Goal: Transaction & Acquisition: Book appointment/travel/reservation

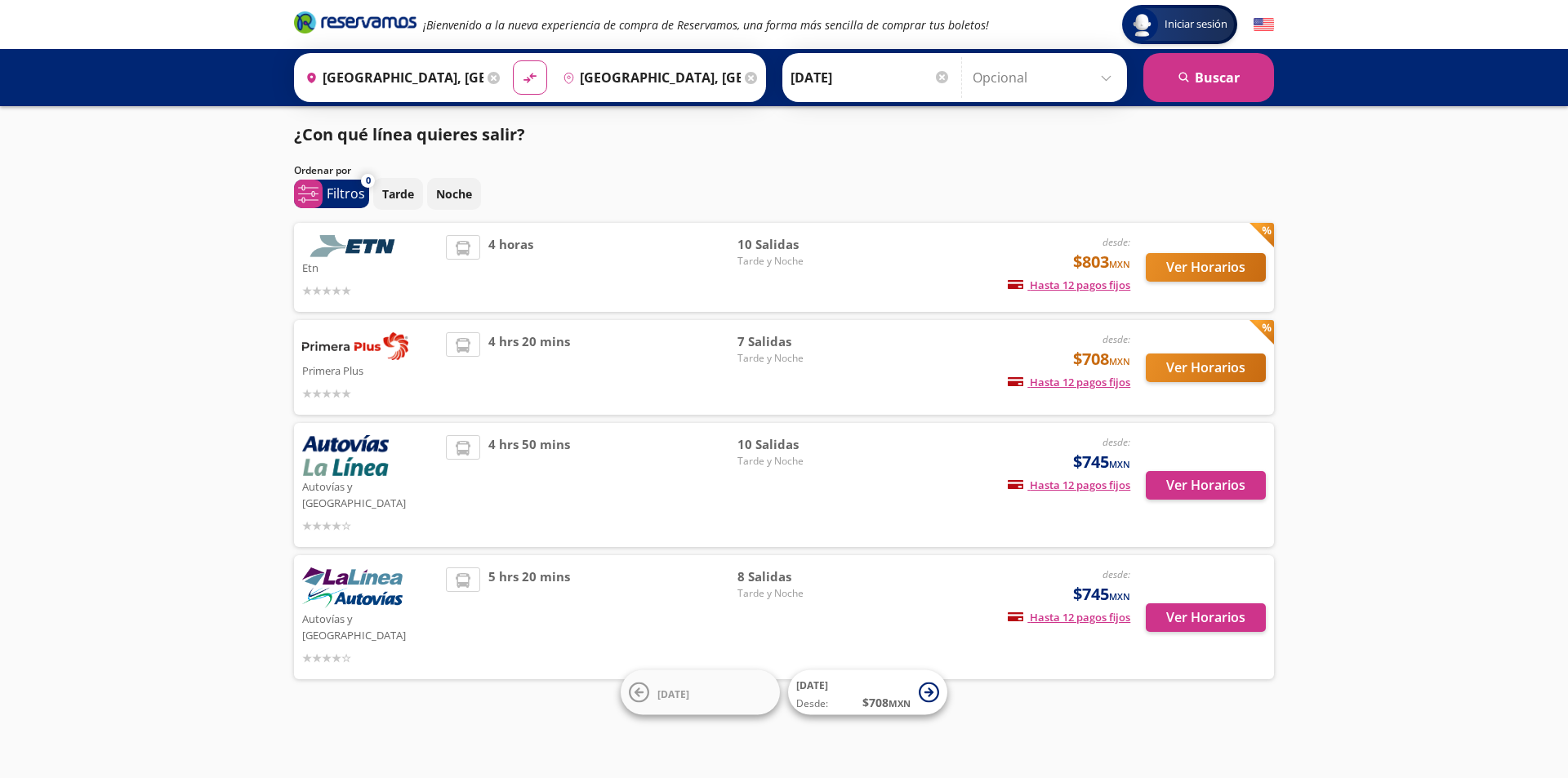
click at [850, 256] on span "Tarde y Noche" at bounding box center [794, 262] width 114 height 15
click at [1170, 260] on button "Ver Horarios" at bounding box center [1206, 267] width 120 height 28
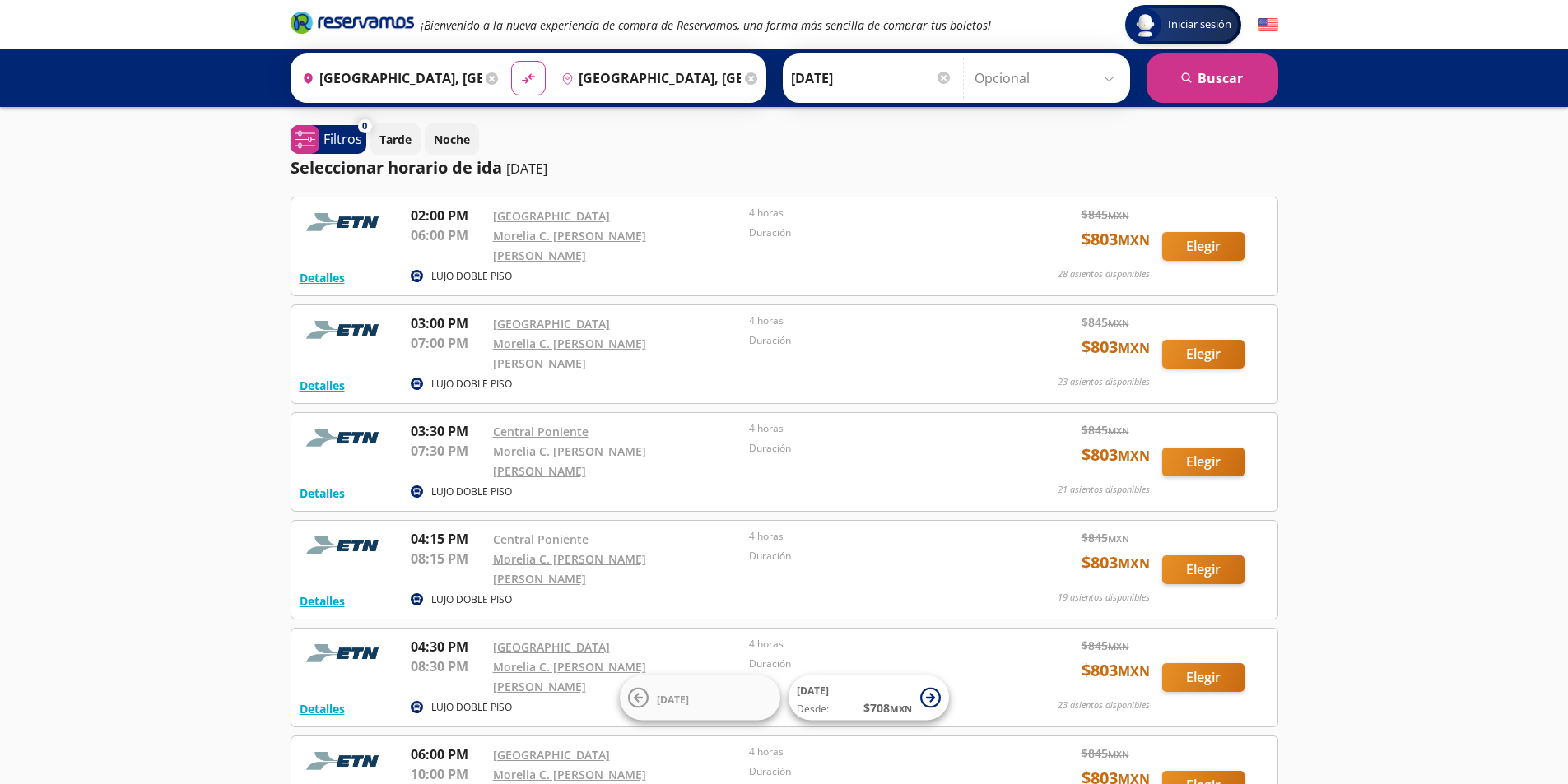
scroll to position [82, 0]
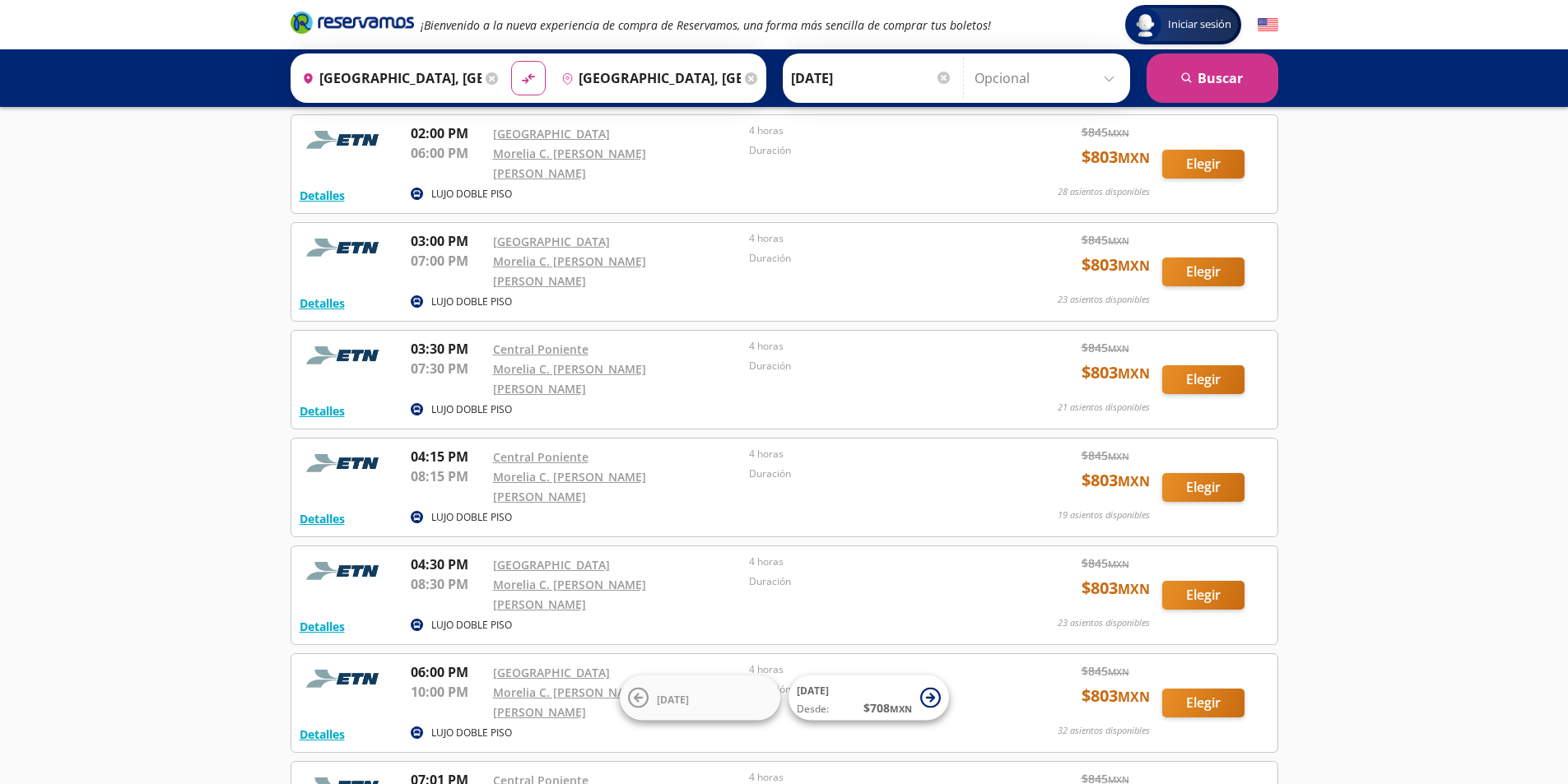
click at [487, 77] on icon at bounding box center [491, 78] width 12 height 12
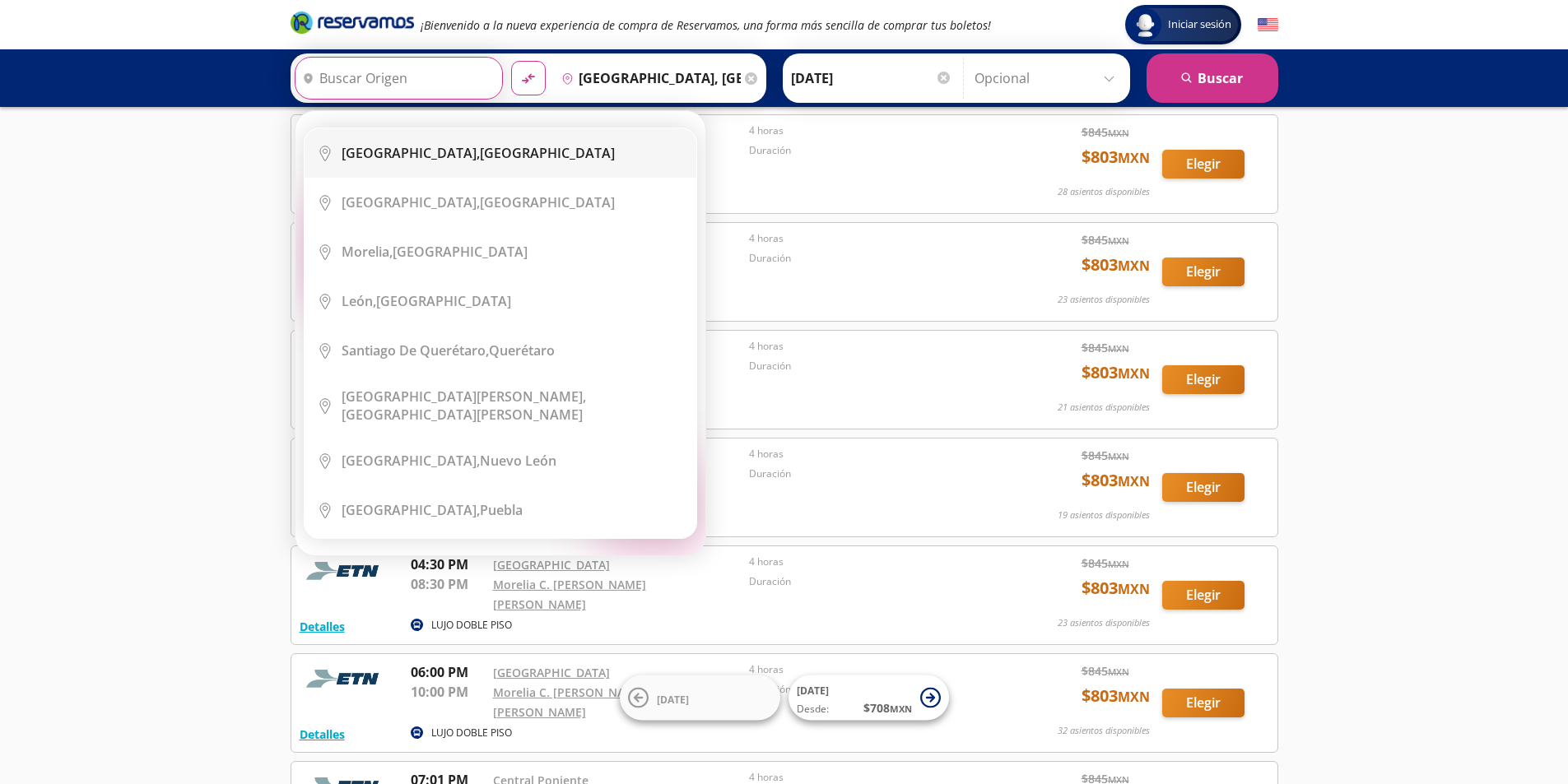
scroll to position [0, 0]
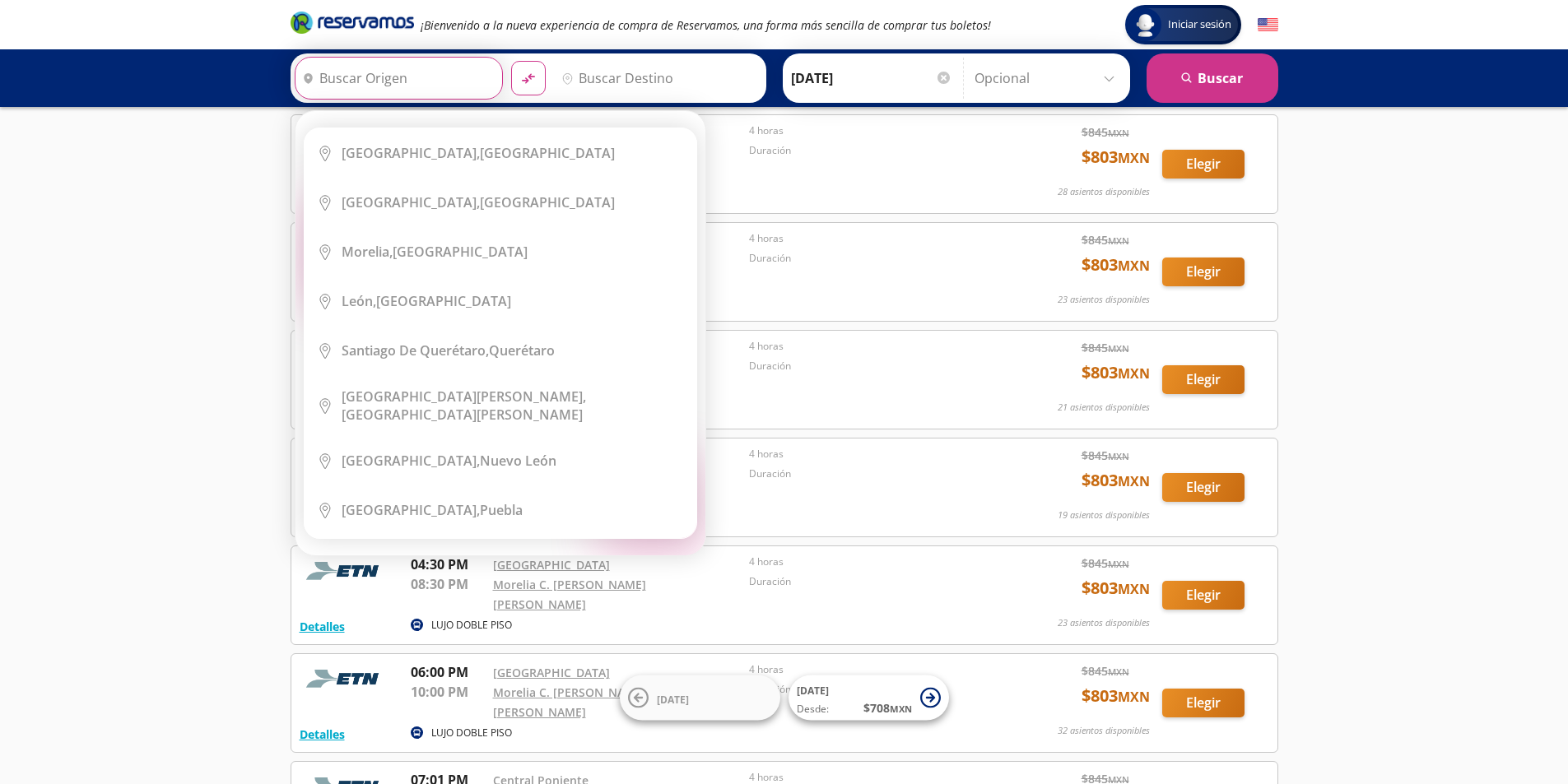
click at [419, 78] on input "Origen" at bounding box center [397, 78] width 202 height 41
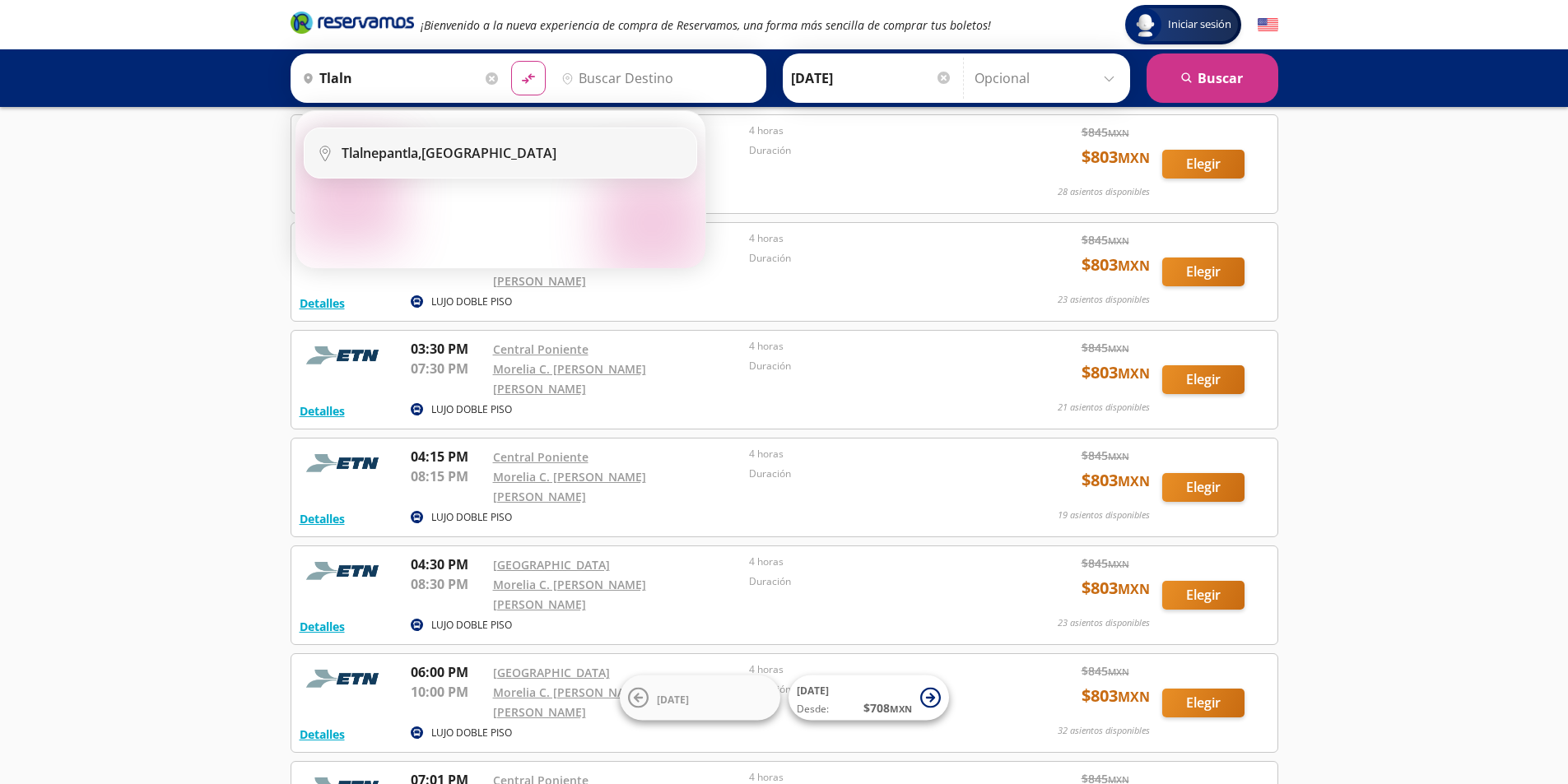
click at [445, 145] on div "Tlalnepantla, [GEOGRAPHIC_DATA]" at bounding box center [449, 153] width 214 height 18
type input "Tlalnepantla, [GEOGRAPHIC_DATA]"
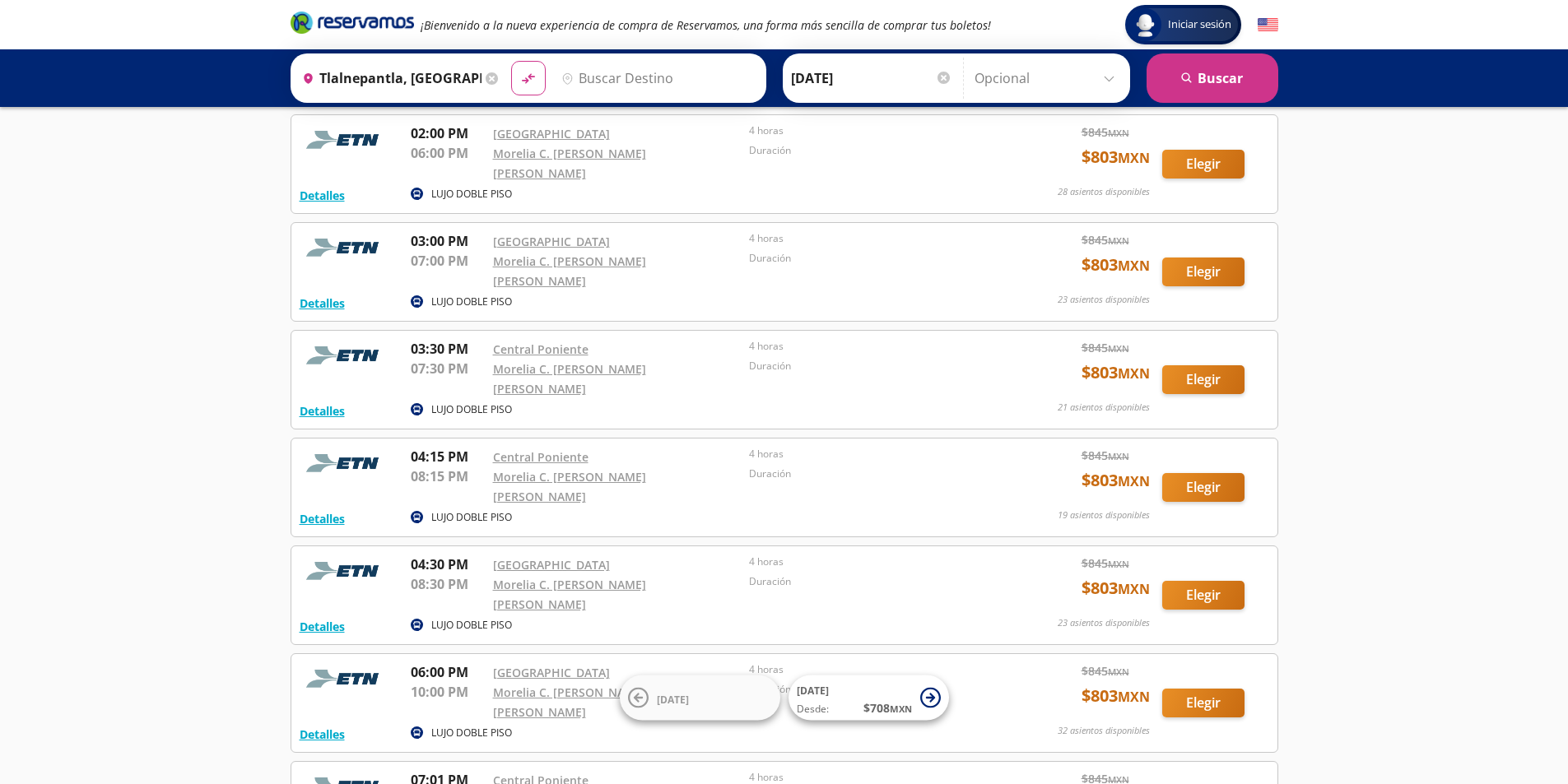
click at [663, 79] on input "Destino" at bounding box center [655, 78] width 202 height 41
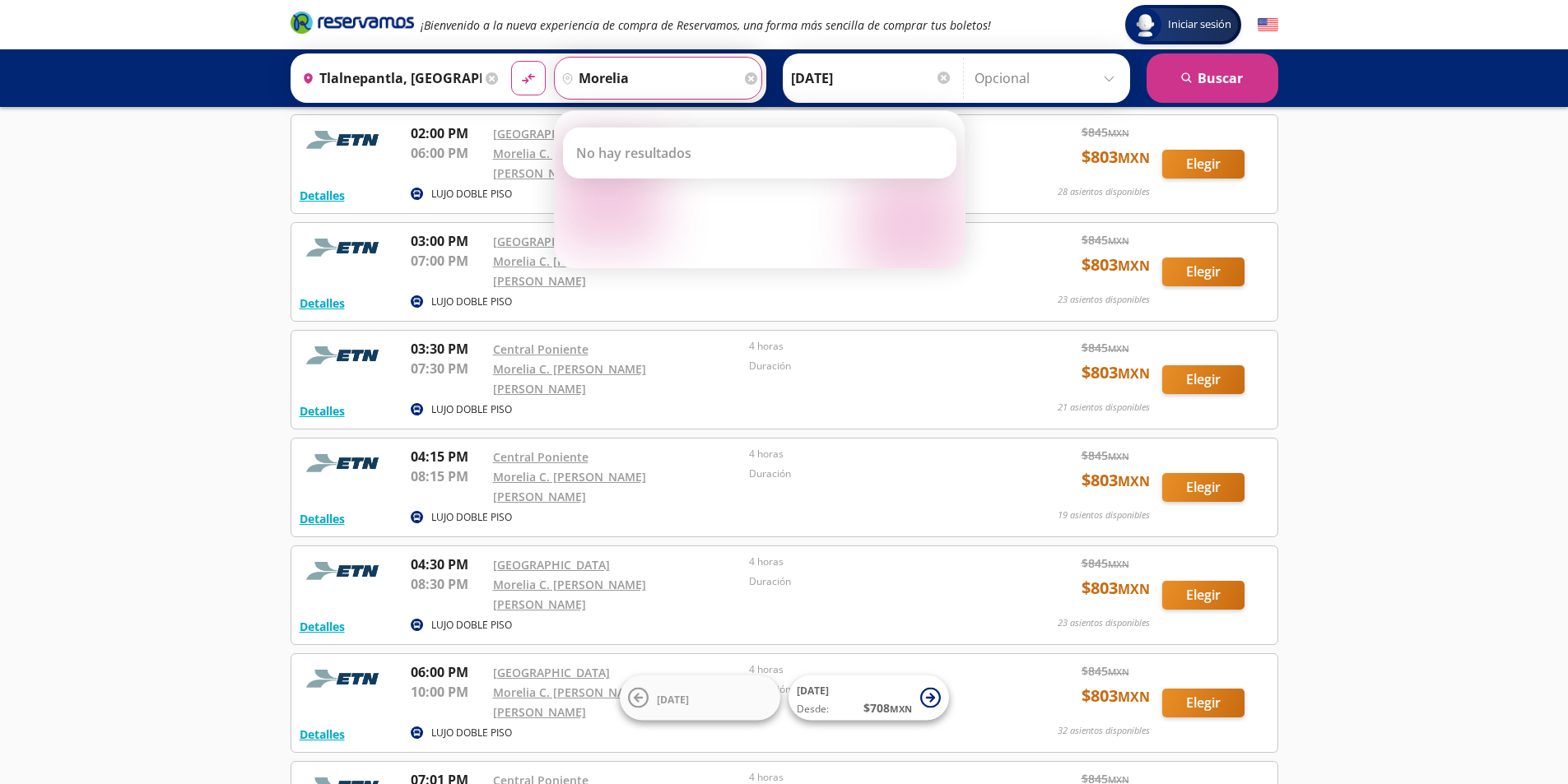
type input "morelia"
click at [511, 61] on button "material-symbols:compare-arrows-rounded" at bounding box center [528, 78] width 34 height 34
click at [693, 153] on li "No hay resultados" at bounding box center [759, 153] width 392 height 49
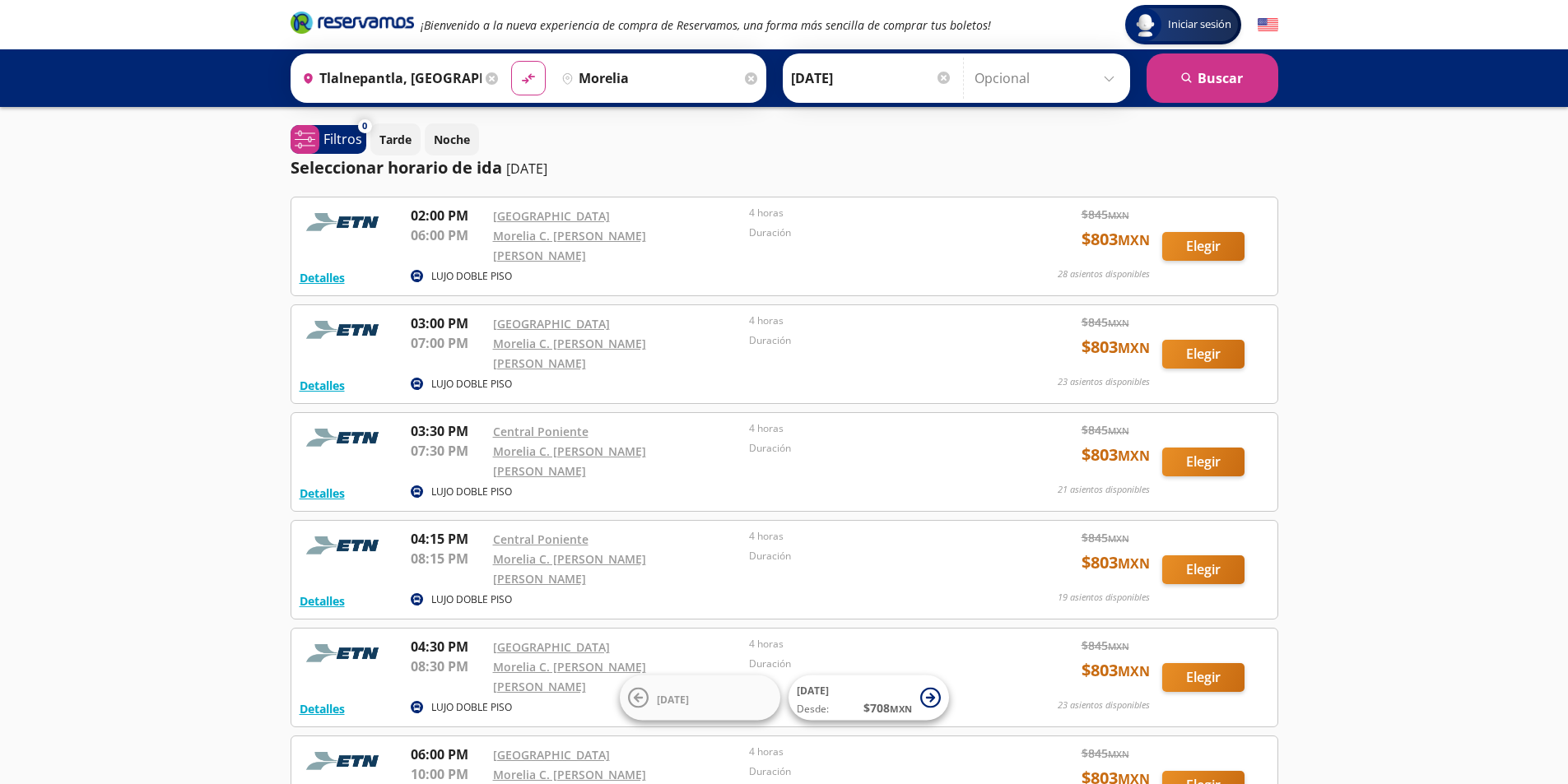
click at [486, 76] on icon at bounding box center [491, 78] width 12 height 12
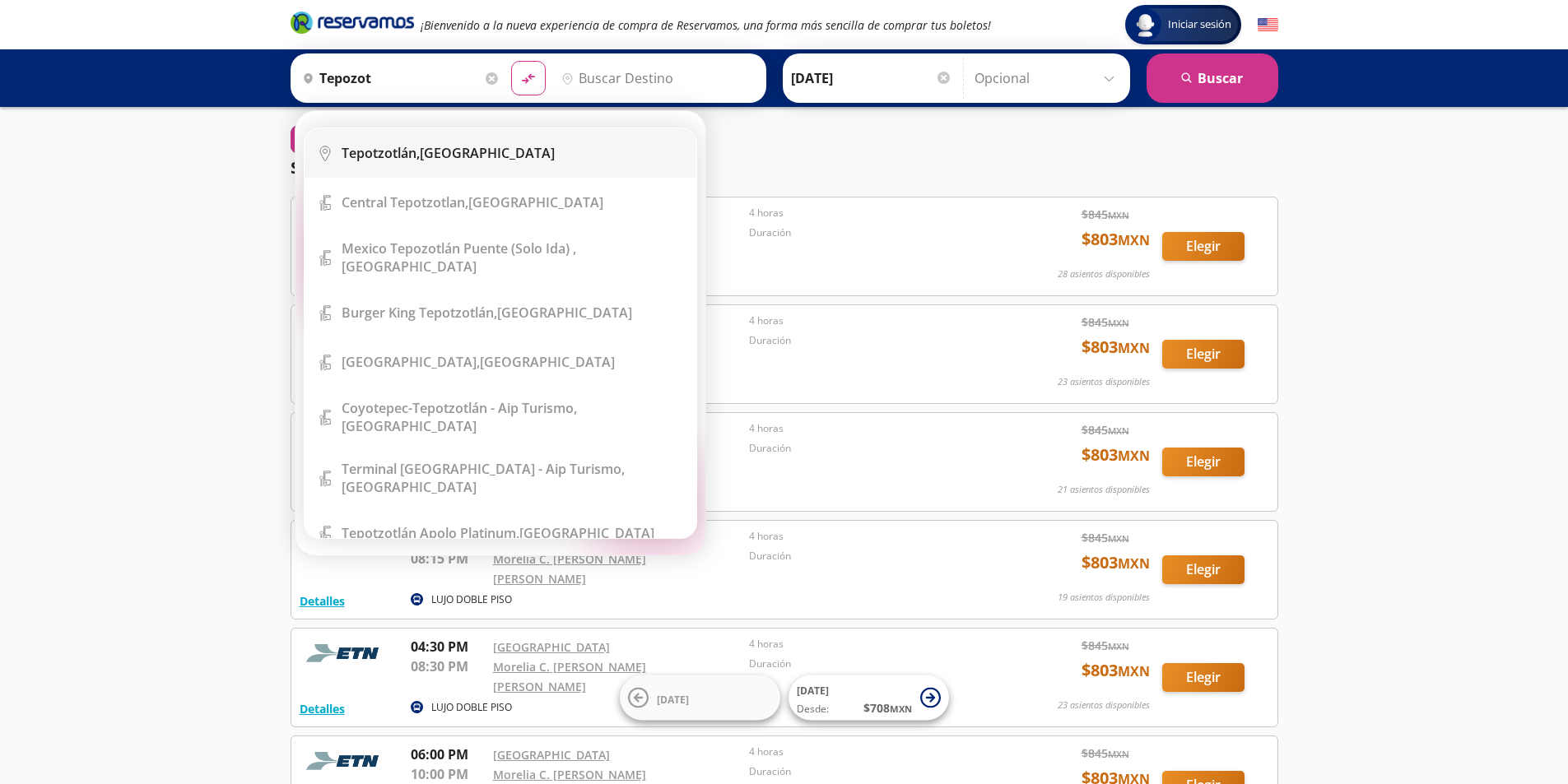
click at [390, 158] on b "Tepotzotlán," at bounding box center [380, 153] width 78 height 18
type input "[GEOGRAPHIC_DATA], [GEOGRAPHIC_DATA]"
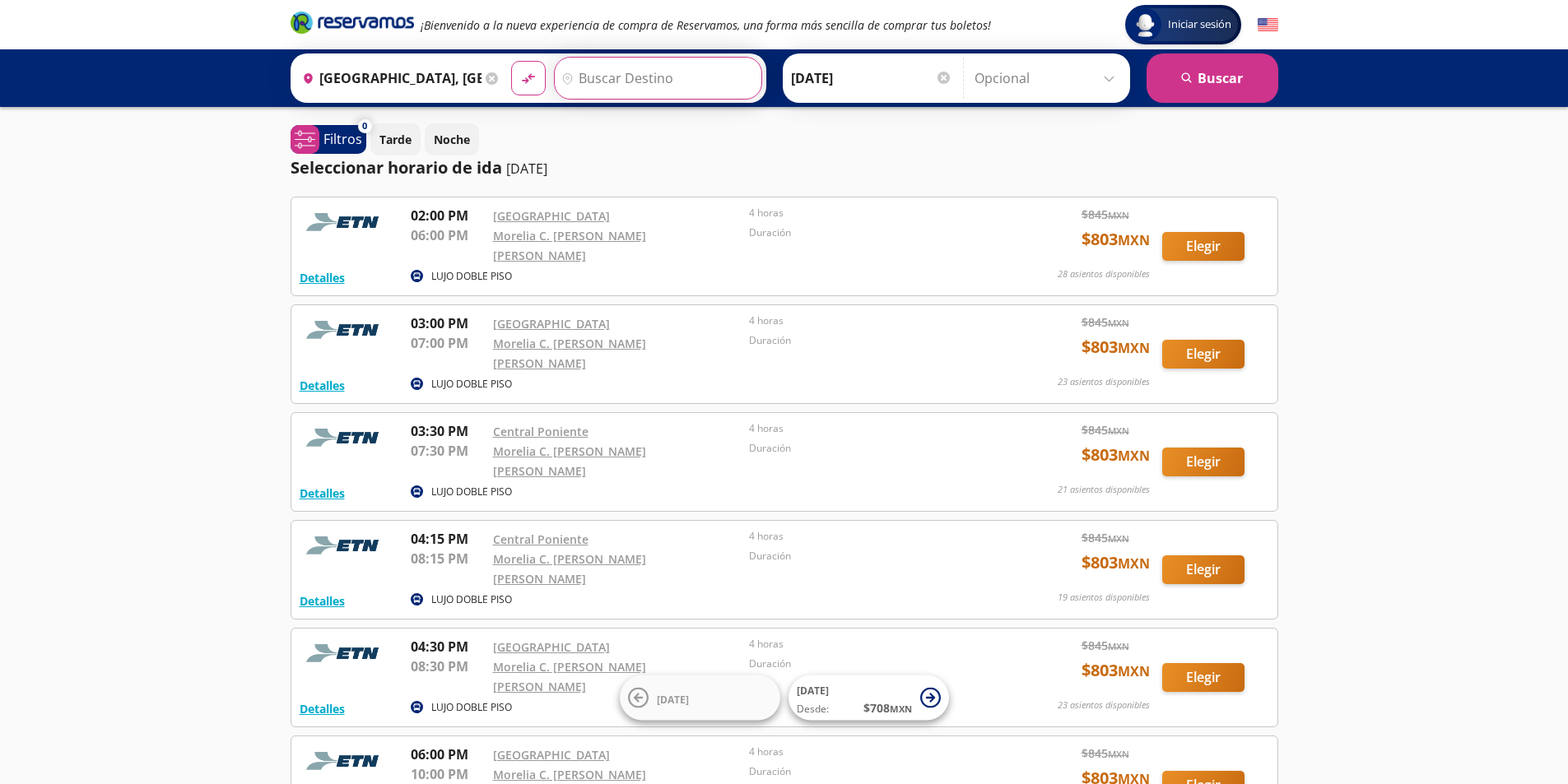
click at [687, 78] on input "Destino" at bounding box center [655, 78] width 202 height 41
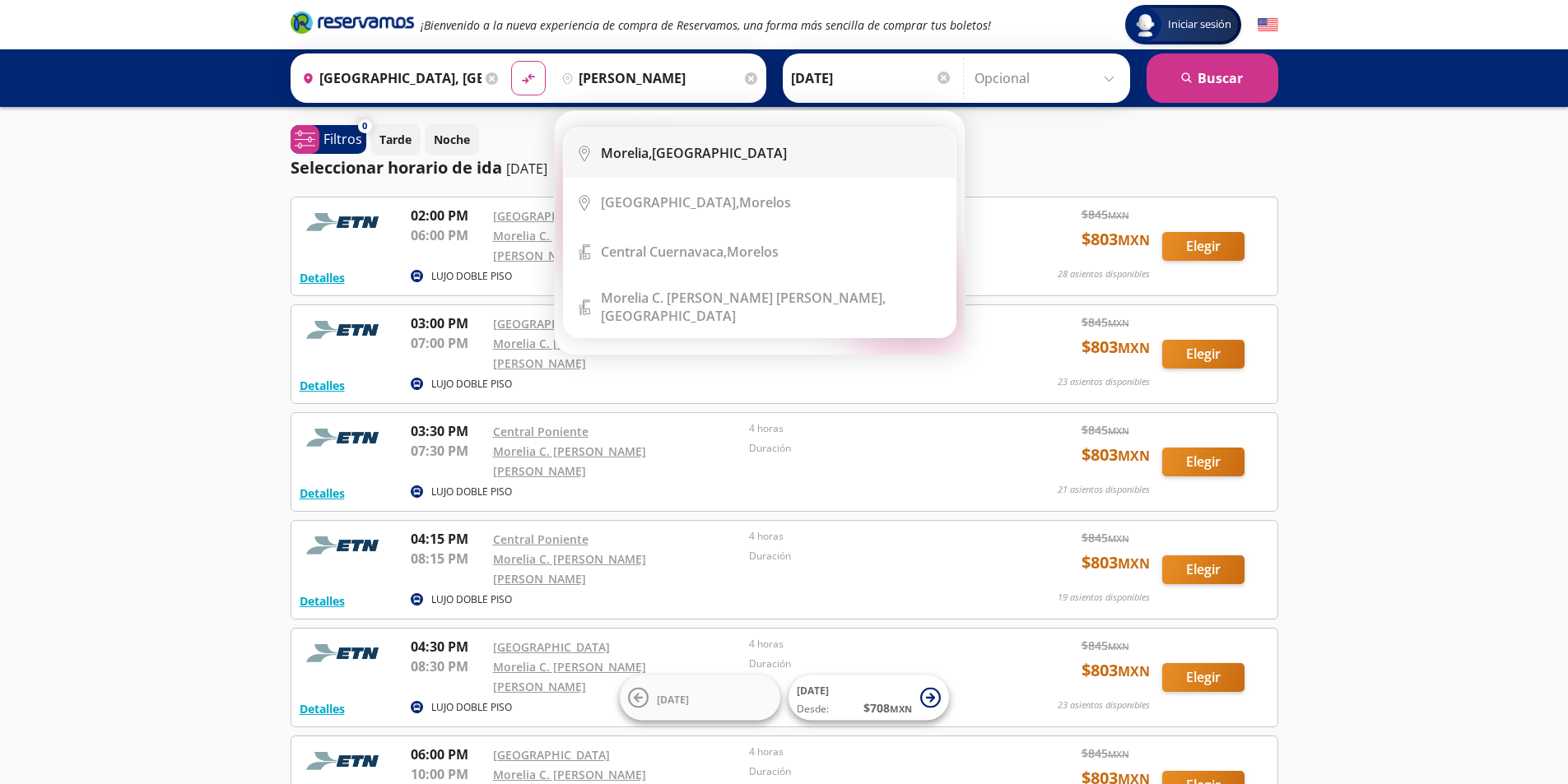
click at [698, 158] on div "[GEOGRAPHIC_DATA], [GEOGRAPHIC_DATA]" at bounding box center [693, 153] width 186 height 18
type input "[GEOGRAPHIC_DATA], [GEOGRAPHIC_DATA]"
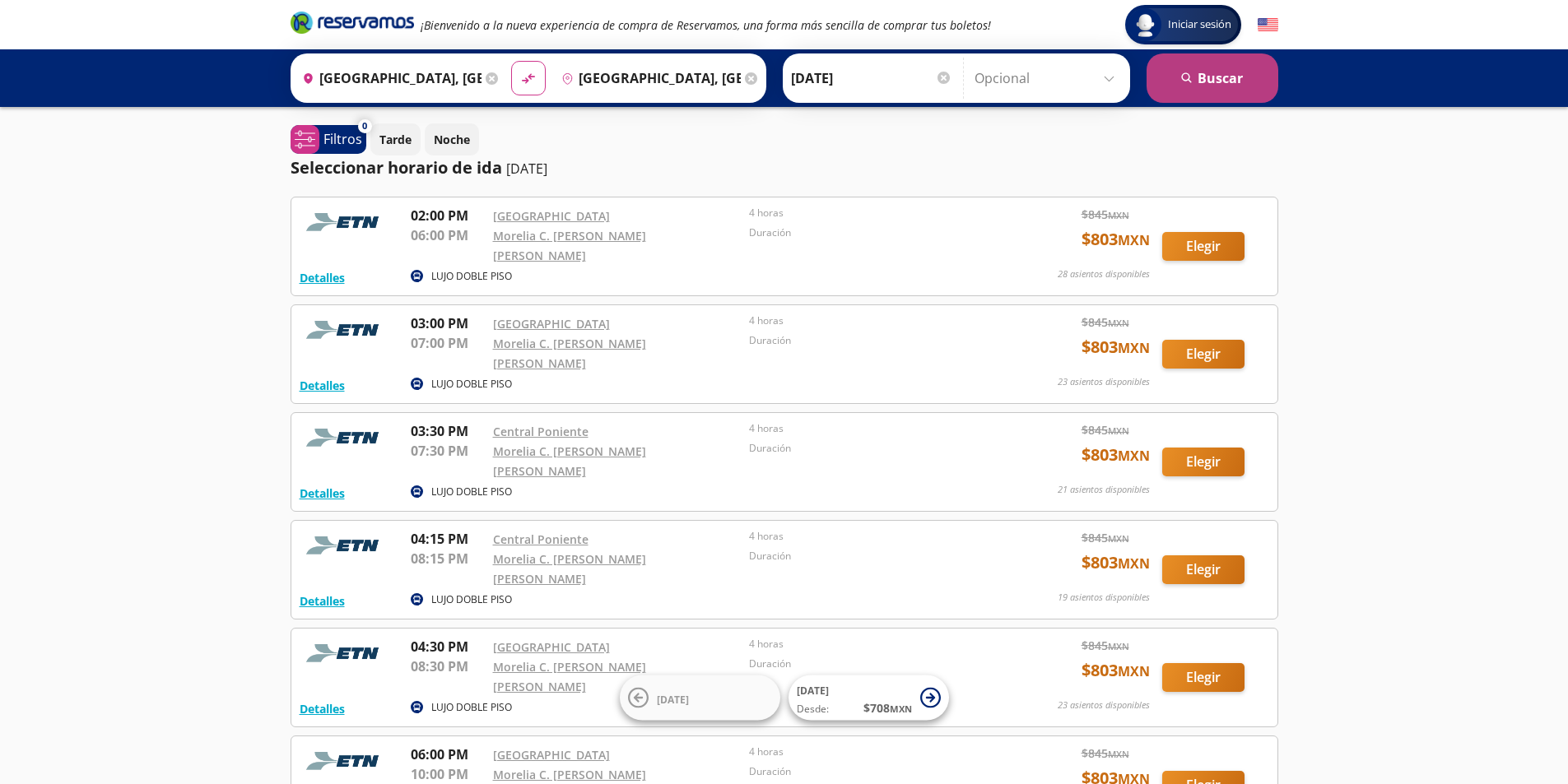
click at [1216, 79] on button "search [GEOGRAPHIC_DATA]" at bounding box center [1212, 78] width 132 height 49
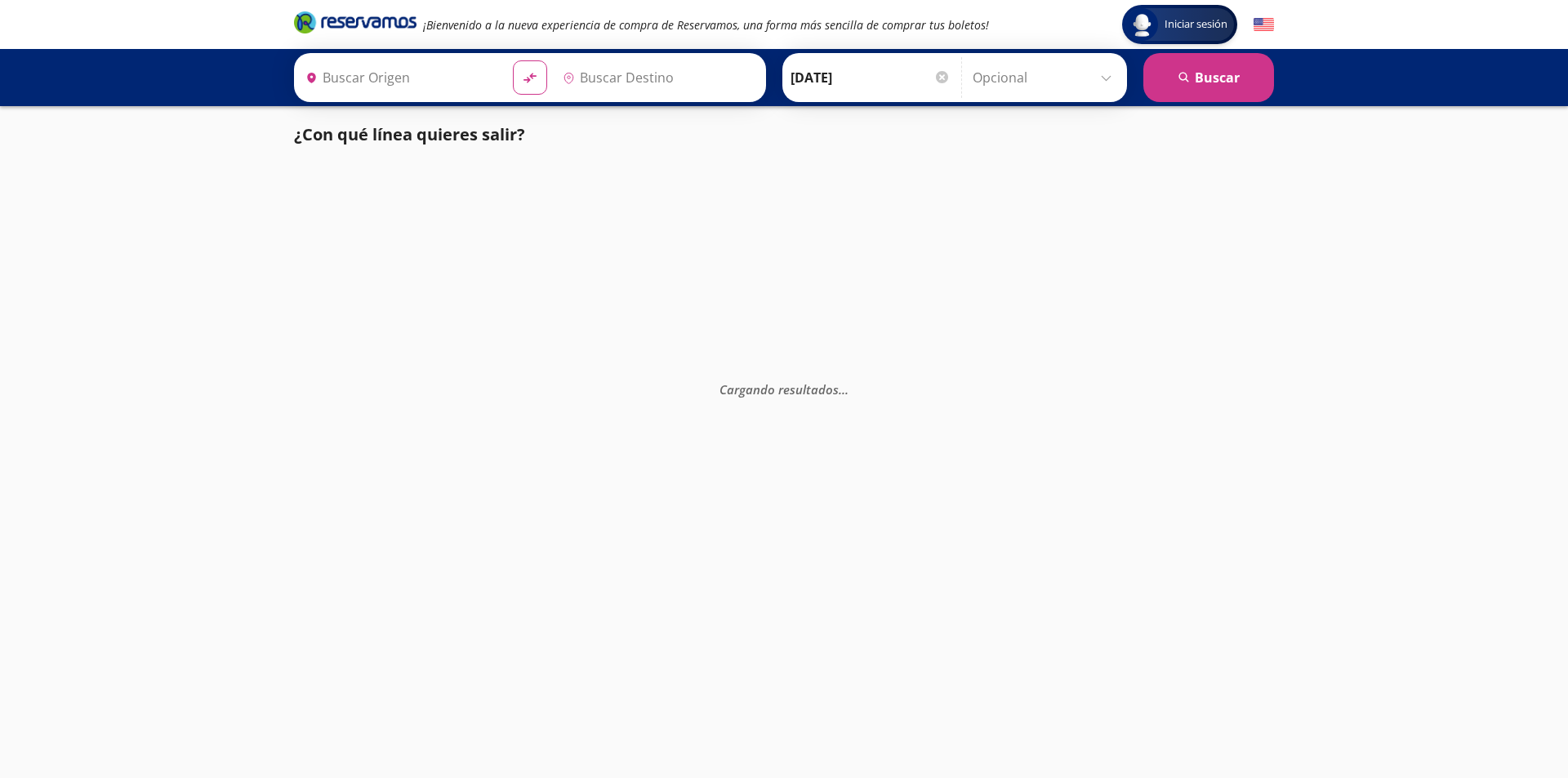
type input "[GEOGRAPHIC_DATA], [GEOGRAPHIC_DATA]"
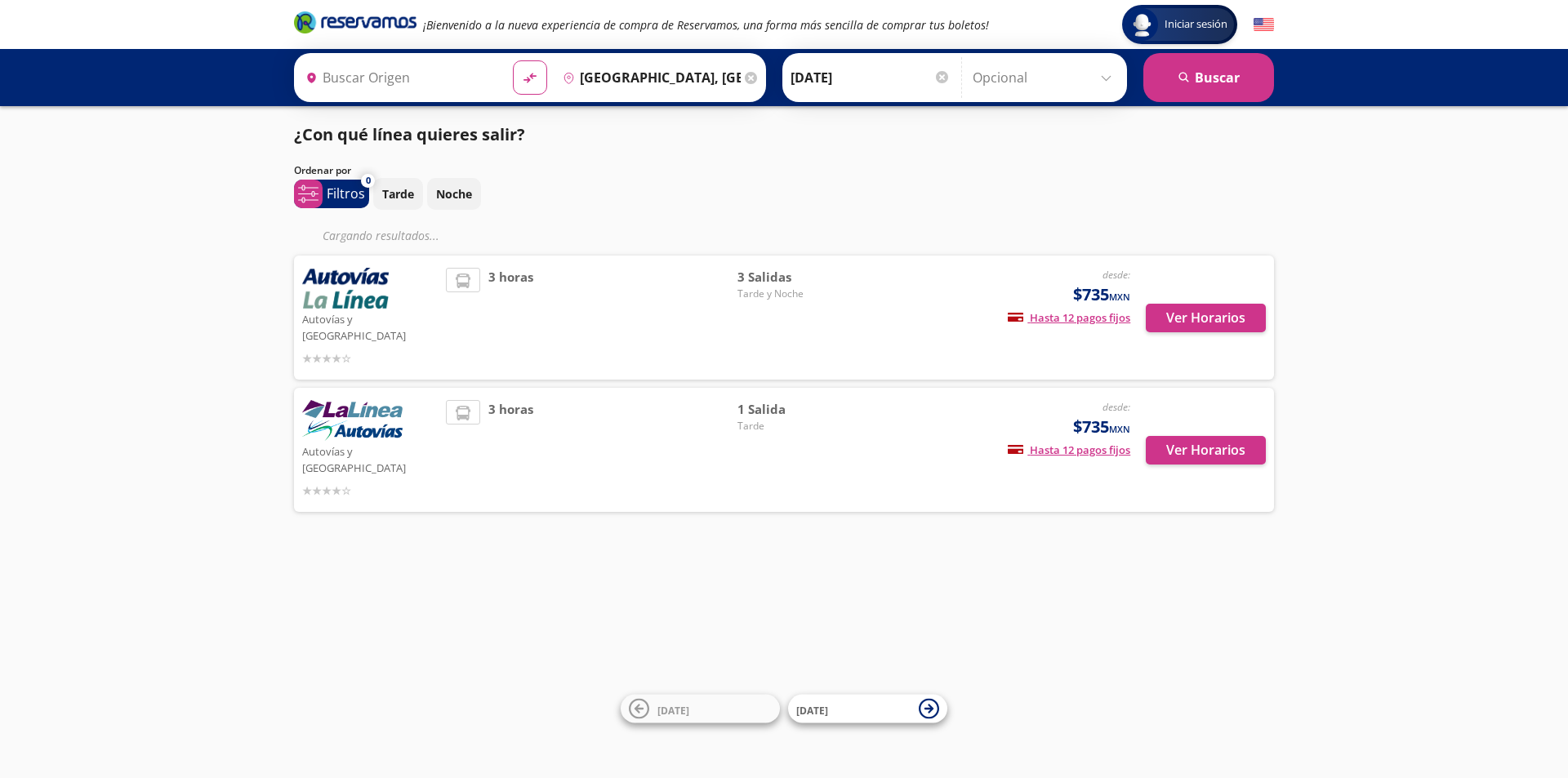
type input "[GEOGRAPHIC_DATA], [GEOGRAPHIC_DATA]"
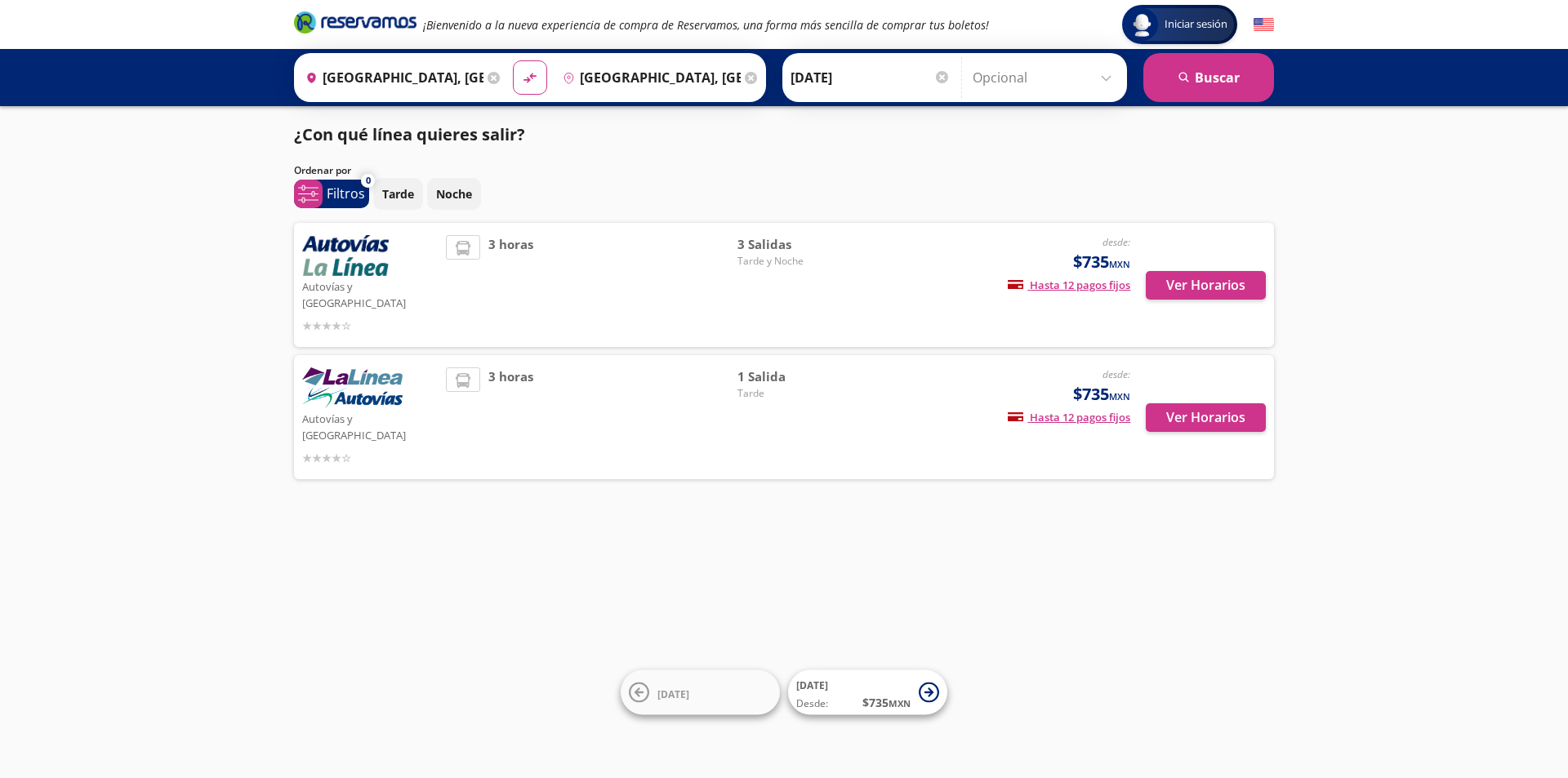
click at [889, 271] on div "desde: $735 MXN Hasta 12 pagos fijos Pagos fijos en compras mayores a $30 MXN, …" at bounding box center [995, 285] width 270 height 100
click at [1182, 283] on button "Ver Horarios" at bounding box center [1206, 285] width 120 height 28
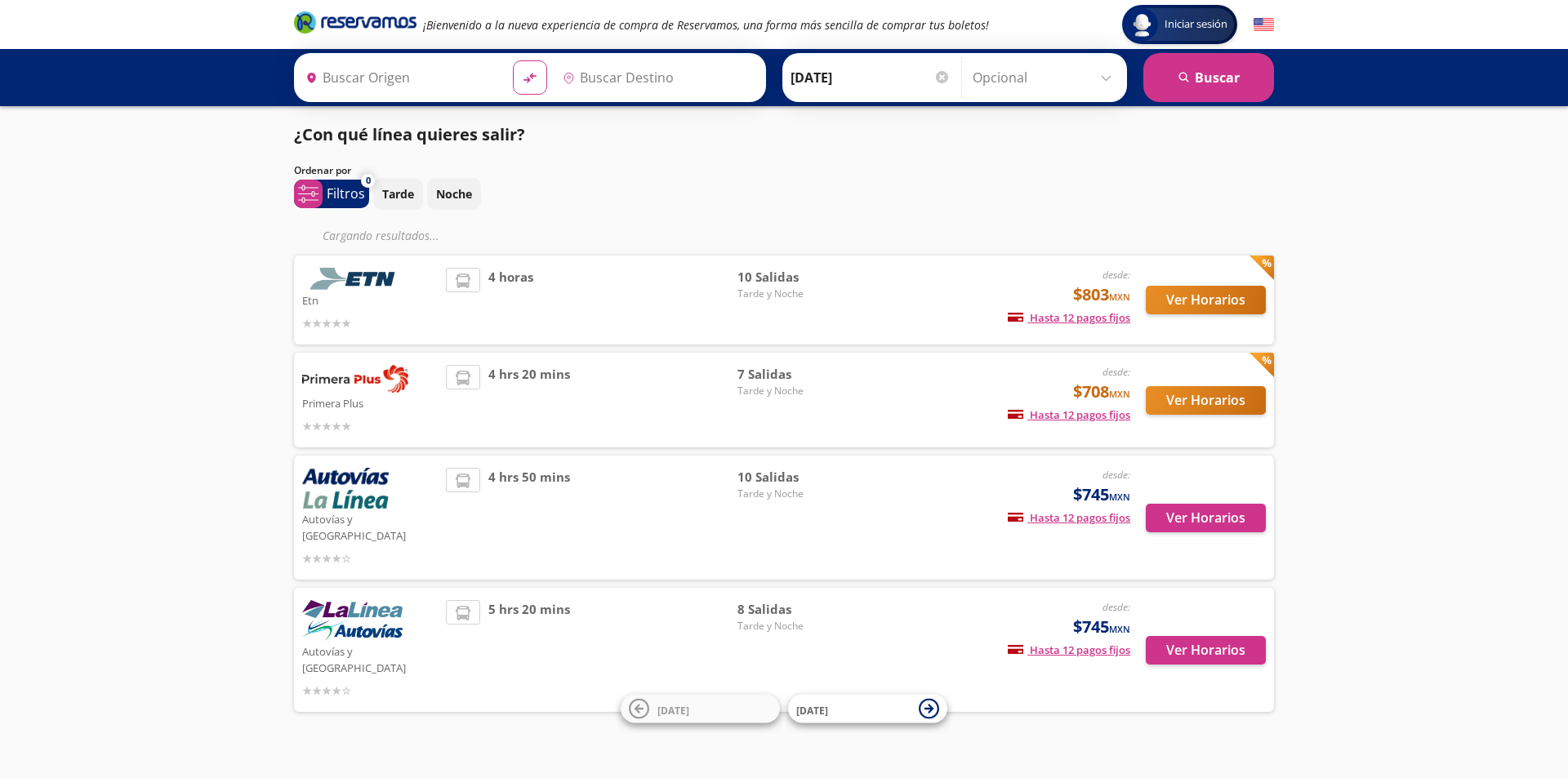
type input "[GEOGRAPHIC_DATA], [GEOGRAPHIC_DATA]"
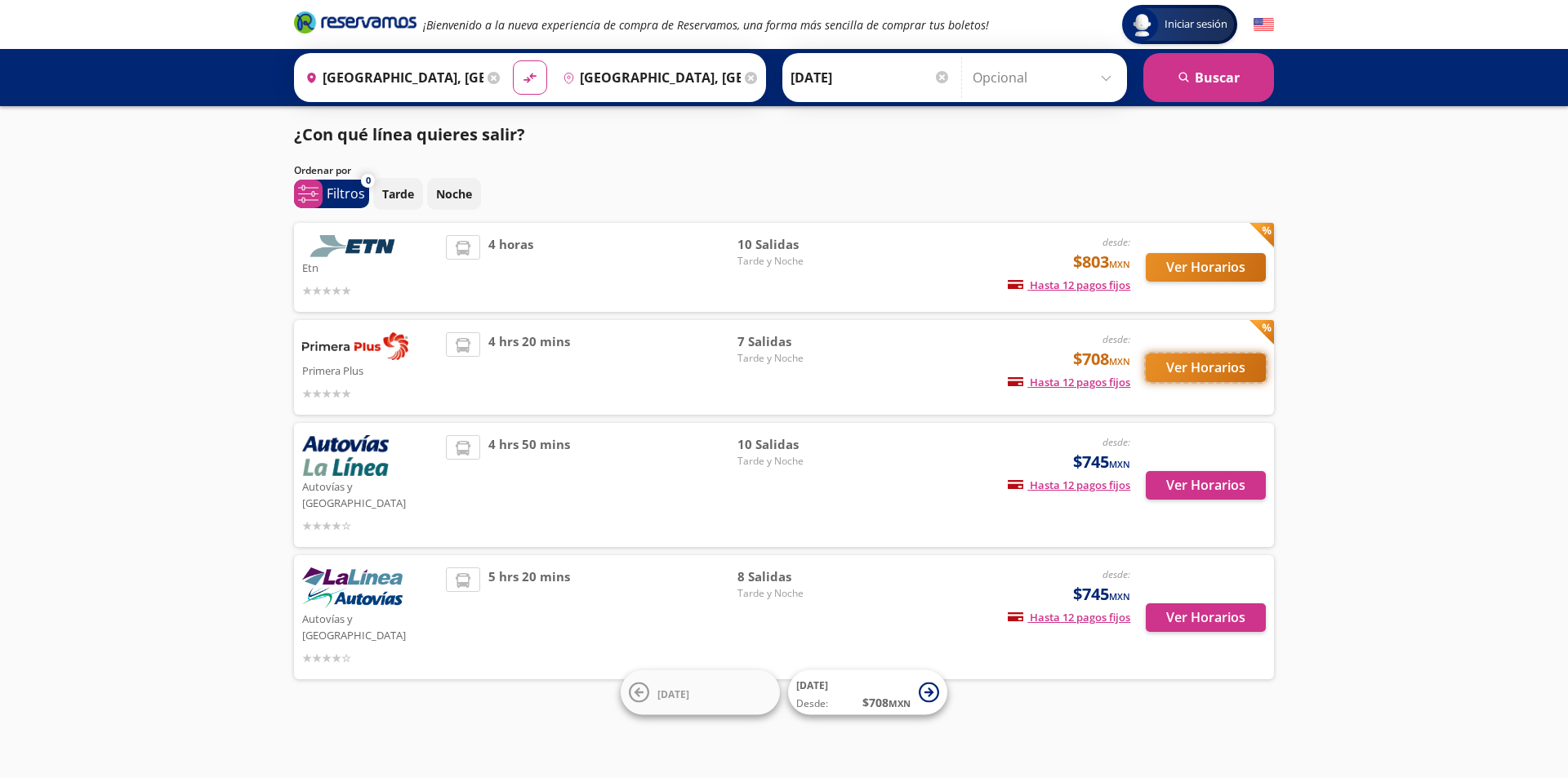
click at [1243, 369] on button "Ver Horarios" at bounding box center [1206, 368] width 120 height 28
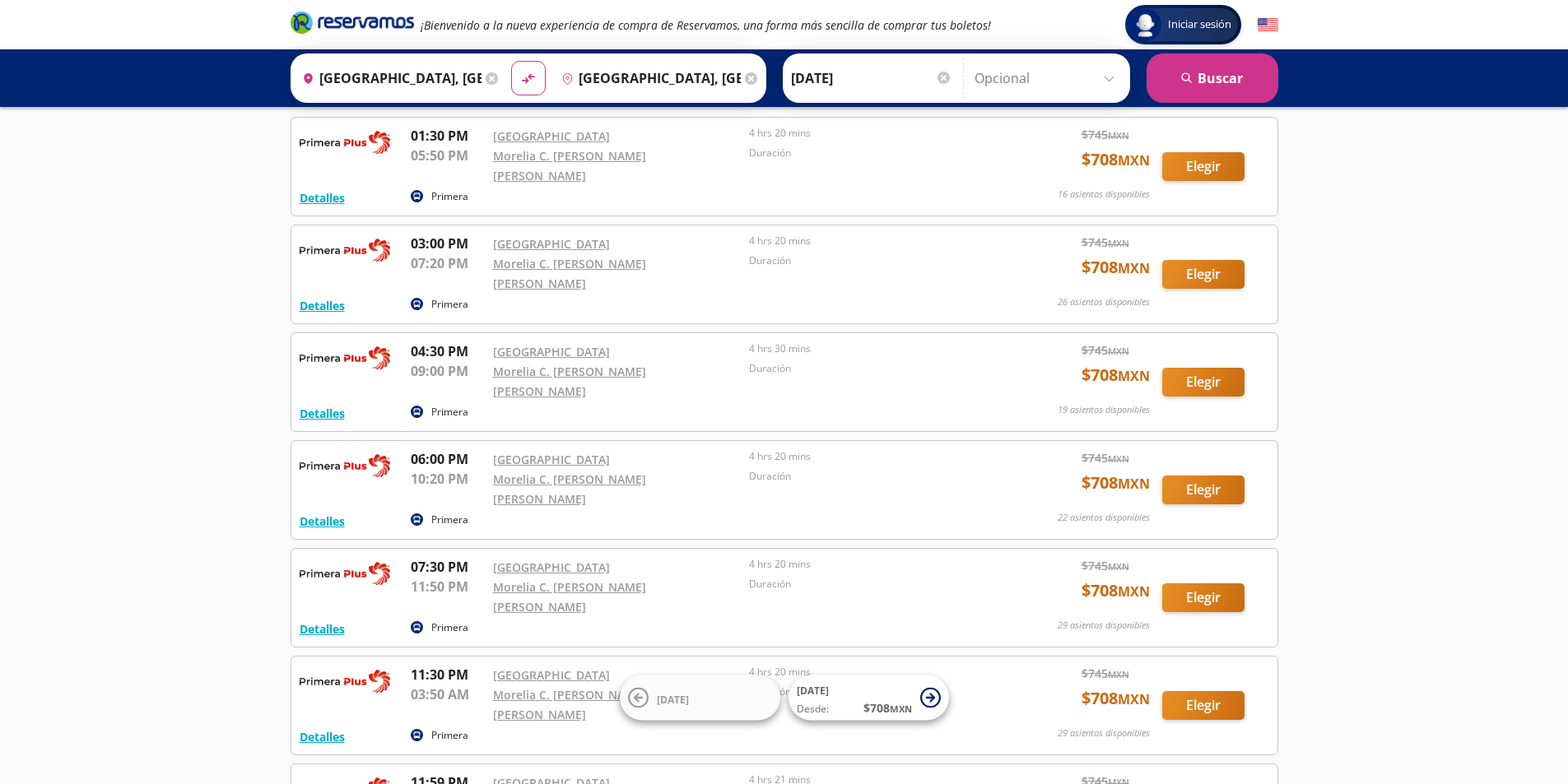
scroll to position [82, 0]
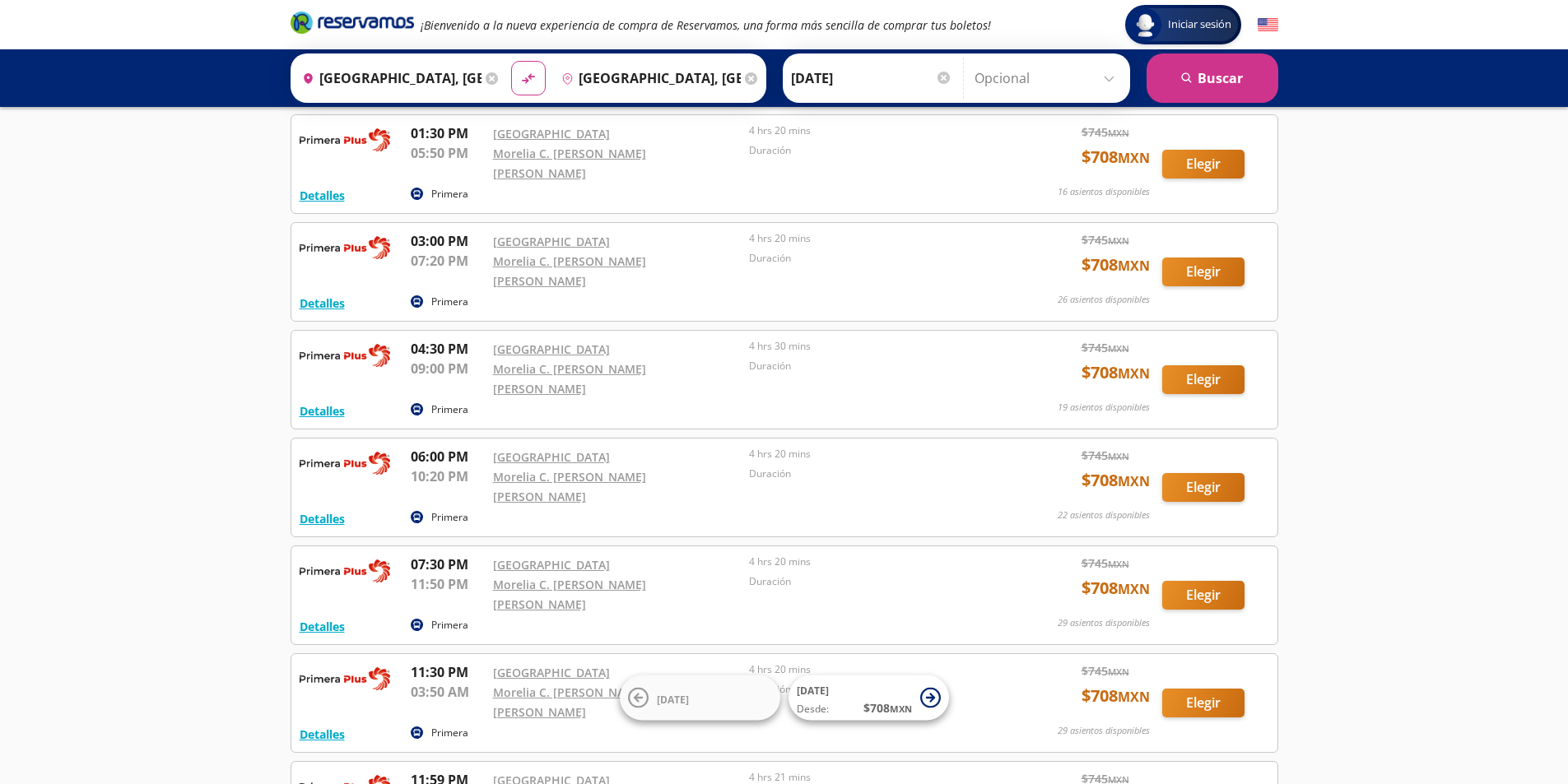
click at [489, 82] on icon at bounding box center [491, 78] width 12 height 12
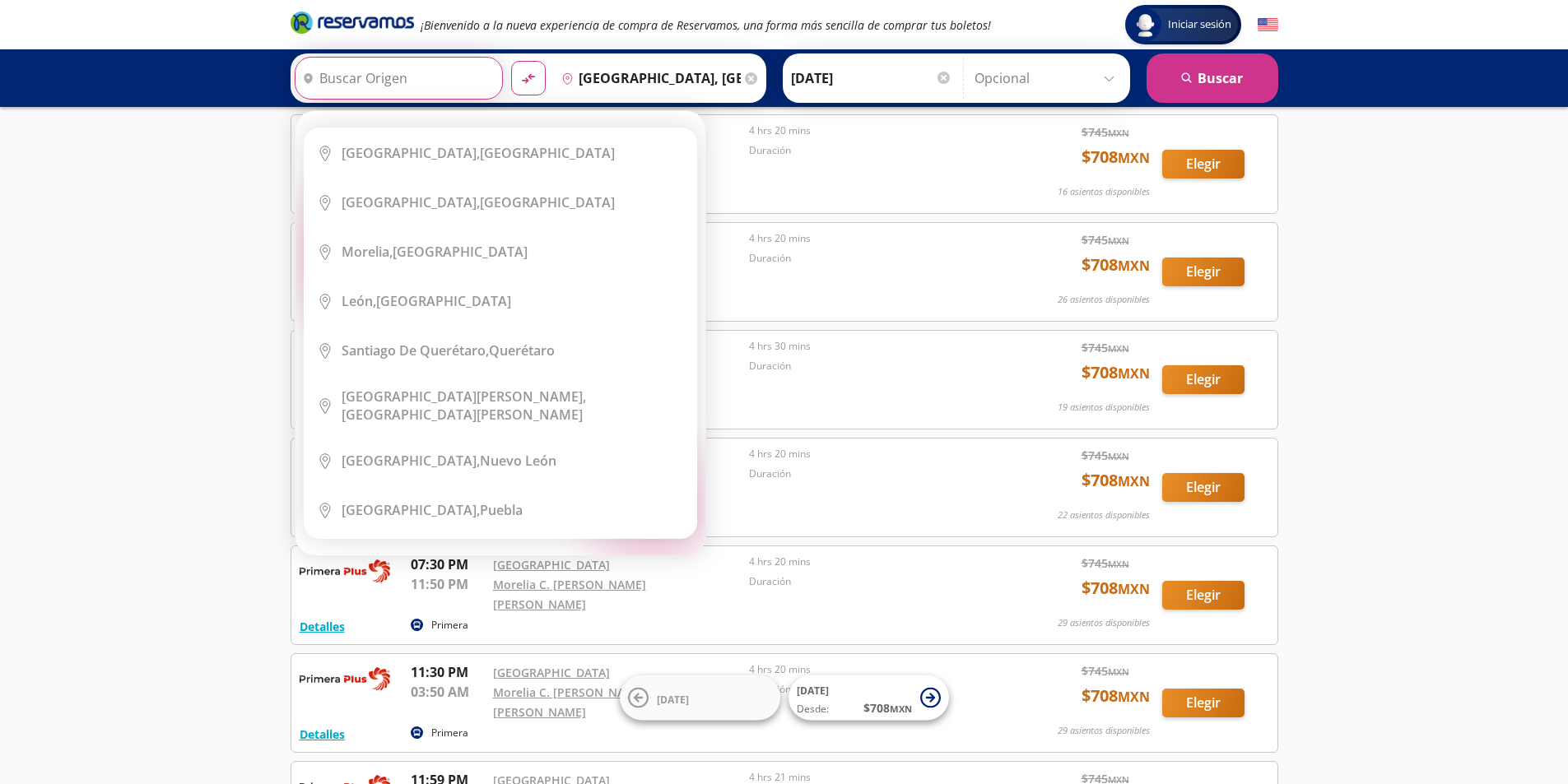
scroll to position [0, 0]
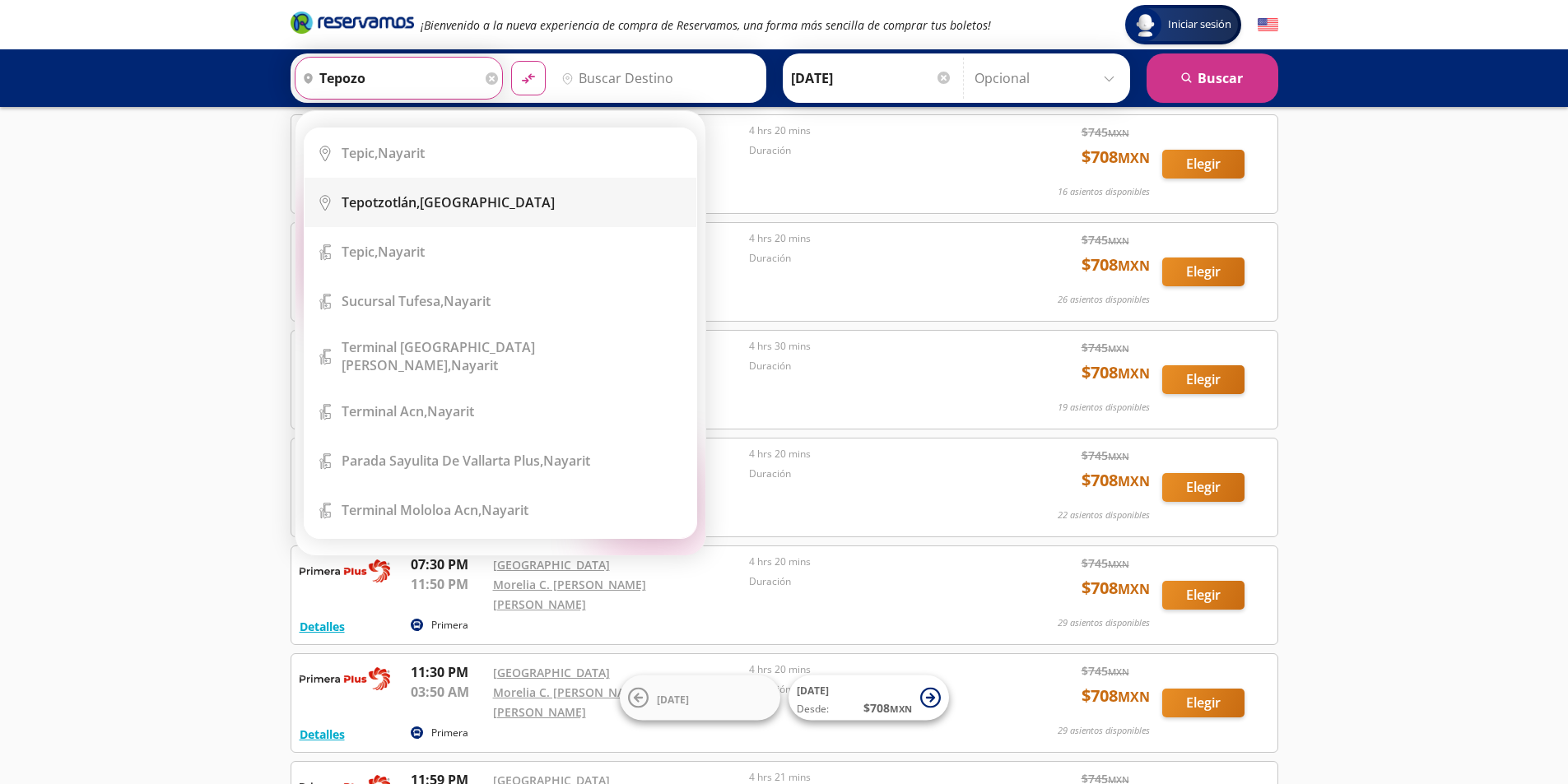
click at [383, 205] on b "Tepotzotlán," at bounding box center [380, 202] width 78 height 18
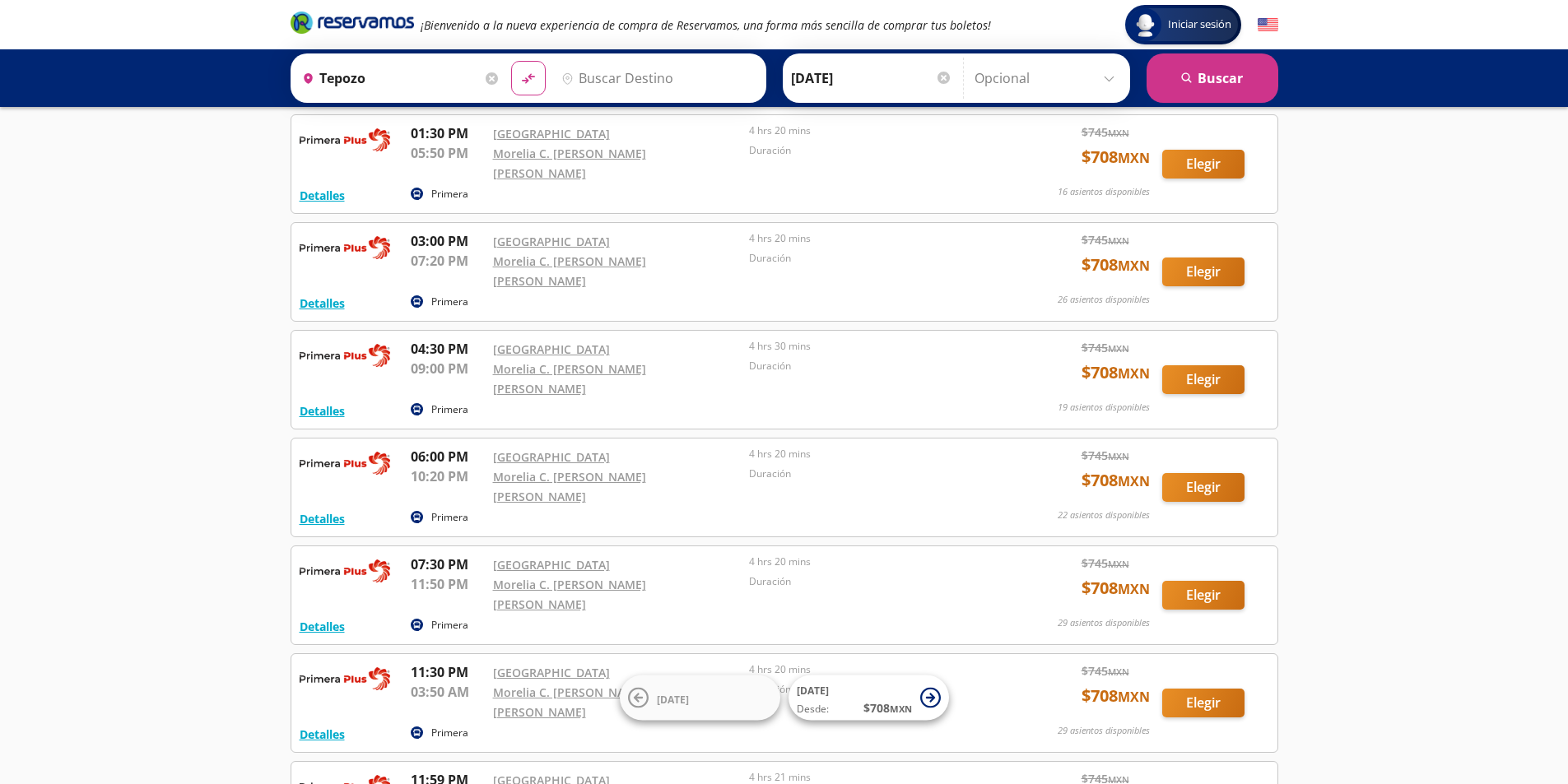
type input "[GEOGRAPHIC_DATA], [GEOGRAPHIC_DATA]"
click at [1200, 84] on button "search [GEOGRAPHIC_DATA]" at bounding box center [1212, 78] width 132 height 49
click at [696, 71] on input "Destino" at bounding box center [655, 78] width 202 height 41
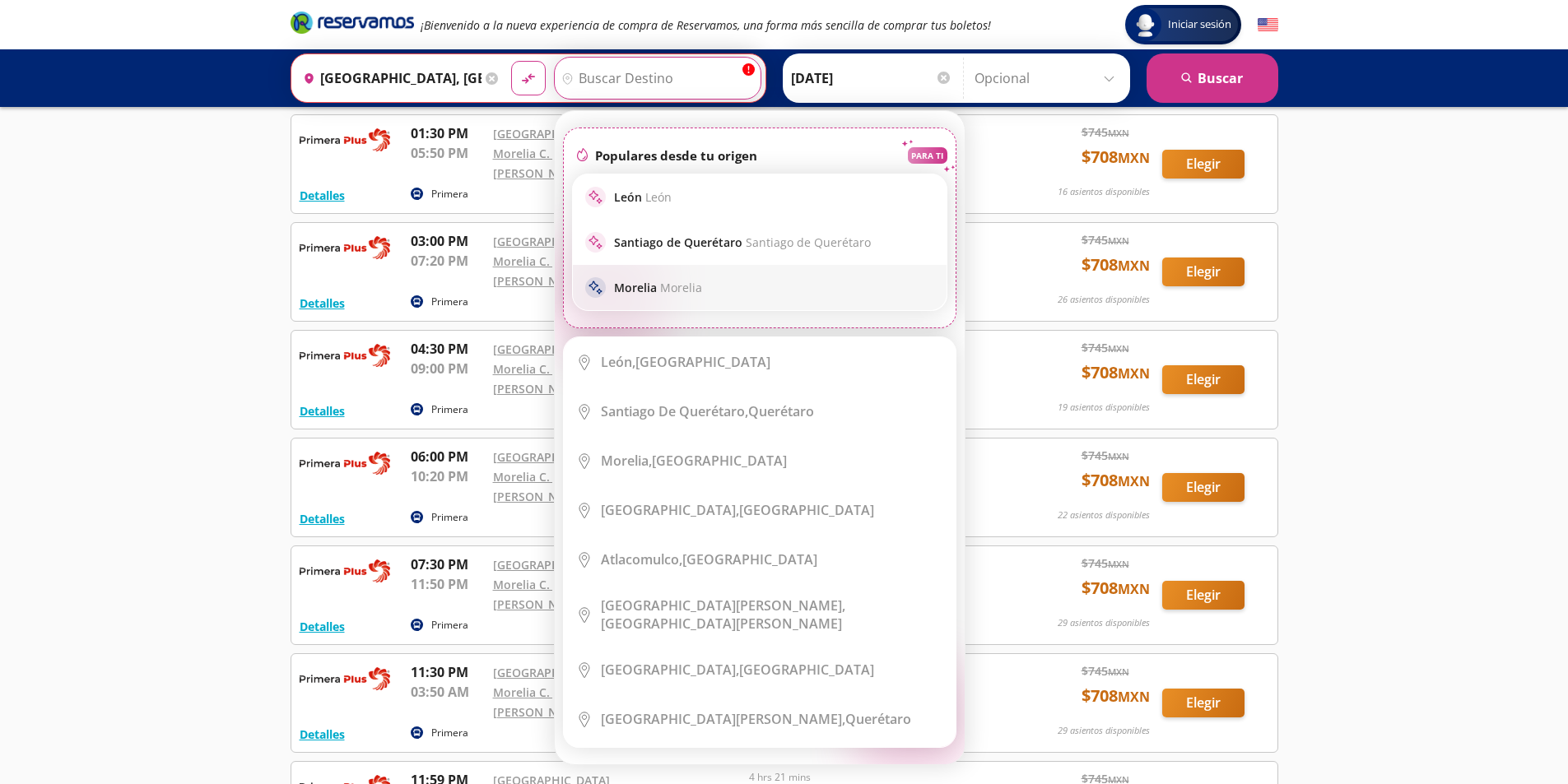
click at [671, 286] on span "Morelia" at bounding box center [681, 287] width 42 height 15
type input "[GEOGRAPHIC_DATA], [GEOGRAPHIC_DATA]"
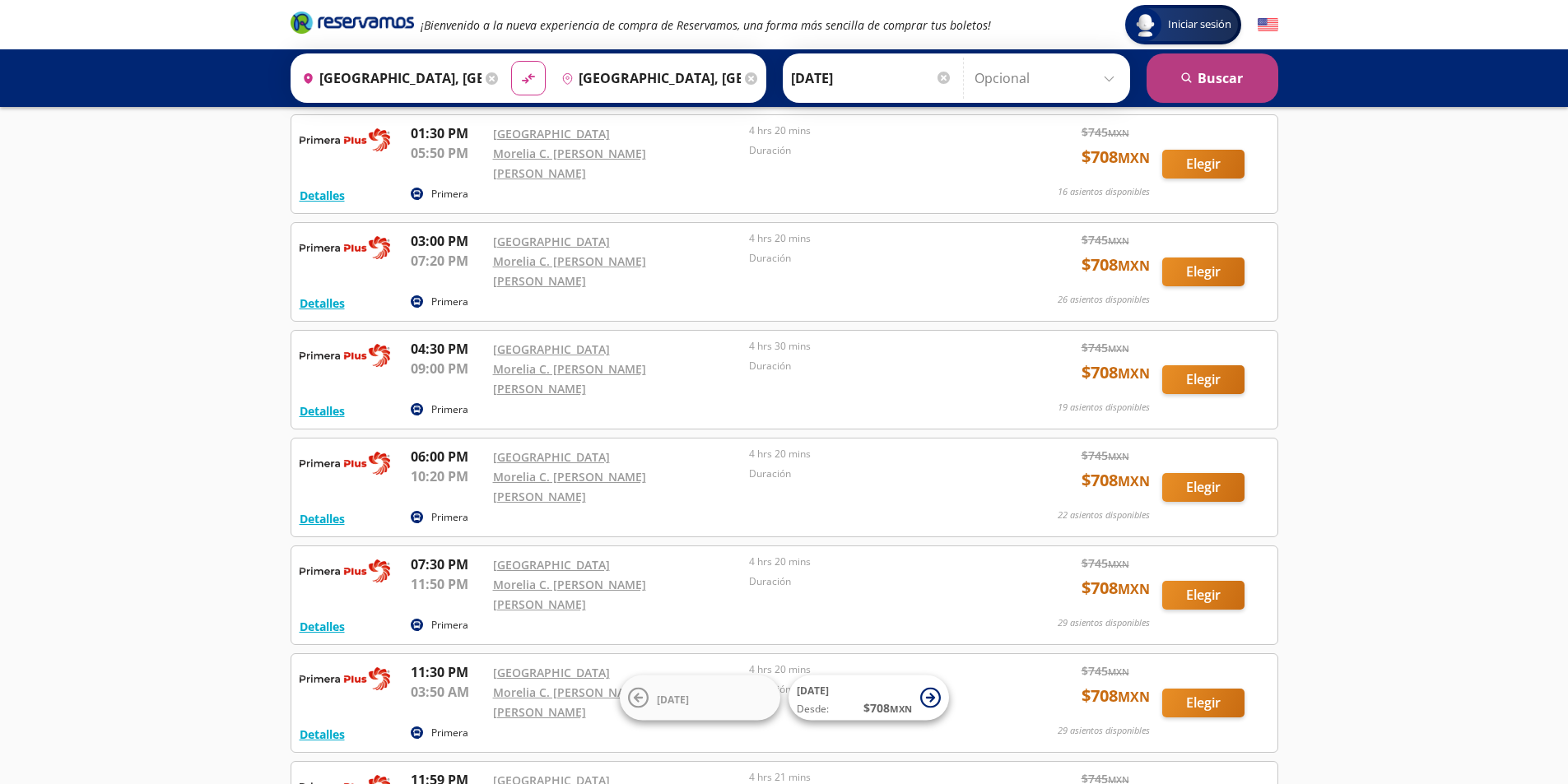
click at [1257, 79] on button "search [GEOGRAPHIC_DATA]" at bounding box center [1212, 78] width 132 height 49
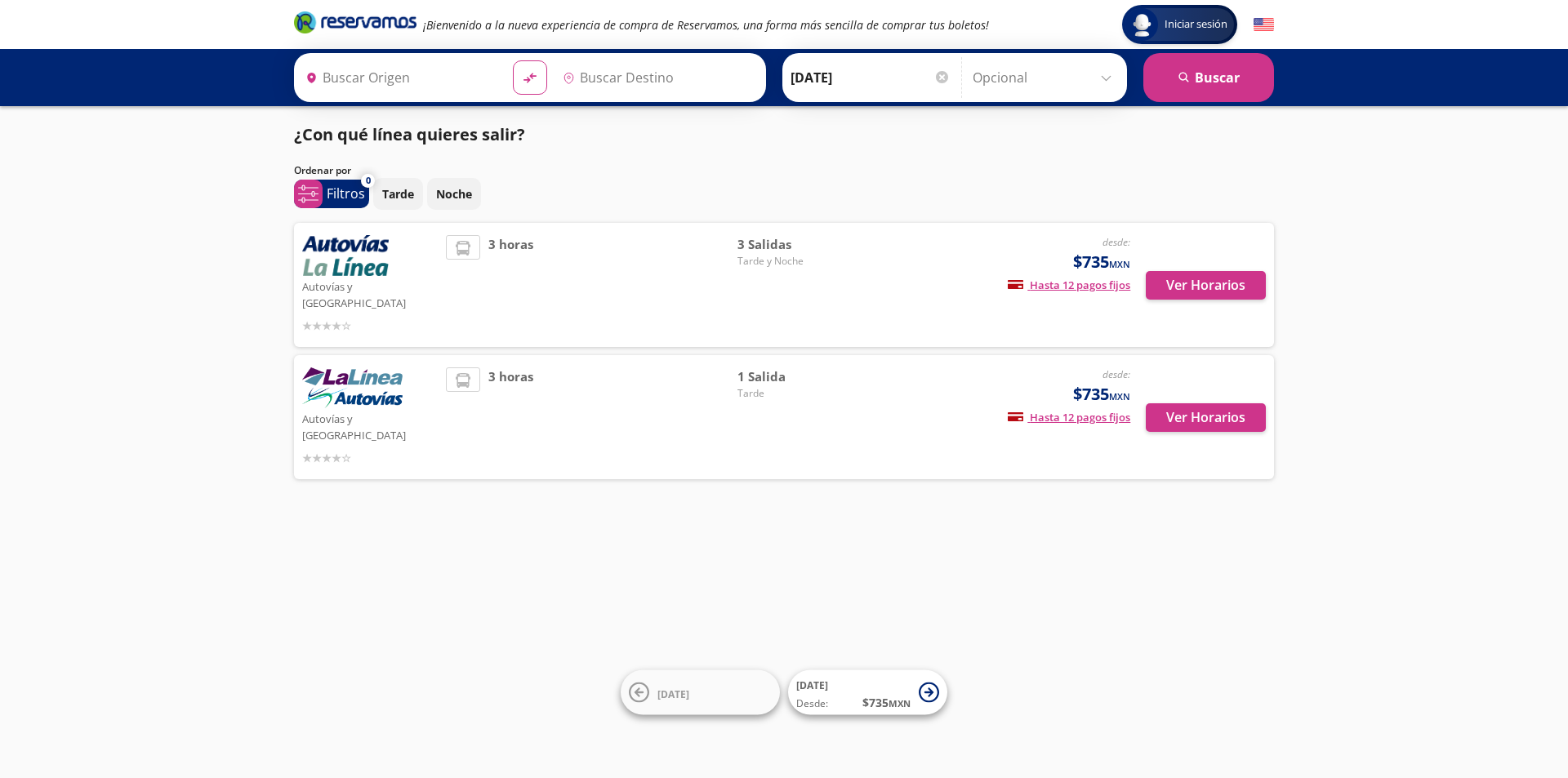
type input "[GEOGRAPHIC_DATA], [GEOGRAPHIC_DATA]"
click at [1197, 404] on button "Ver Horarios" at bounding box center [1206, 418] width 120 height 28
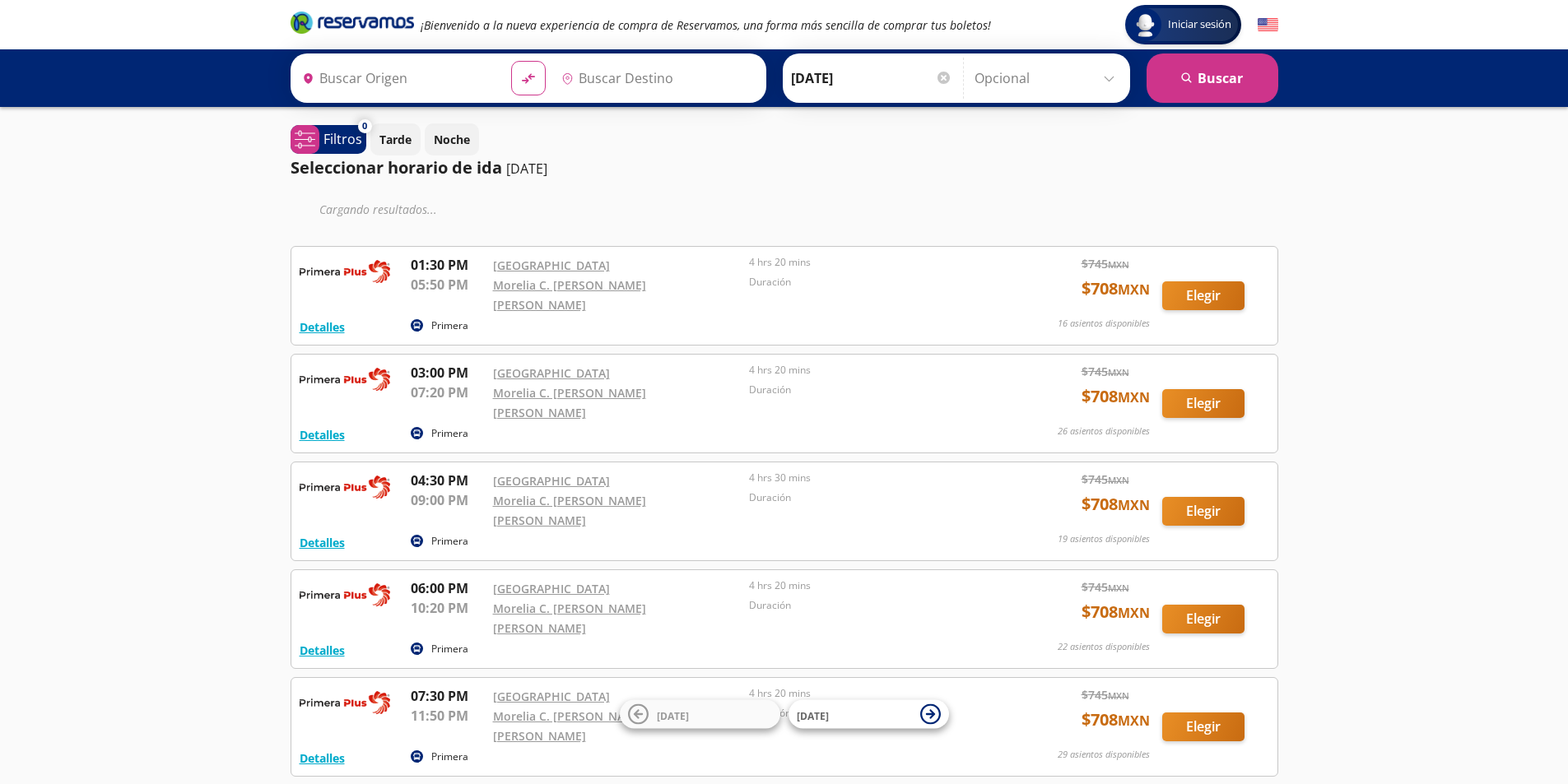
type input "[GEOGRAPHIC_DATA], [GEOGRAPHIC_DATA]"
